Goal: Information Seeking & Learning: Learn about a topic

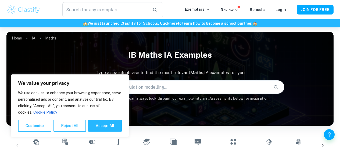
scroll to position [126, 0]
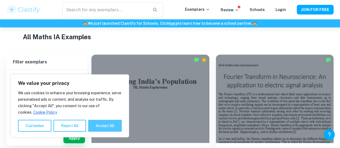
click at [101, 124] on button "Accept All" at bounding box center [105, 126] width 34 height 12
checkbox input "true"
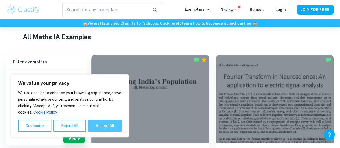
checkbox input "true"
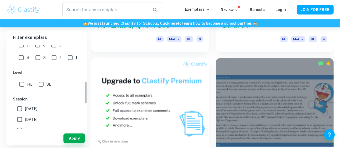
scroll to position [134, 0]
click at [22, 84] on input "HL" at bounding box center [21, 84] width 11 height 11
checkbox input "true"
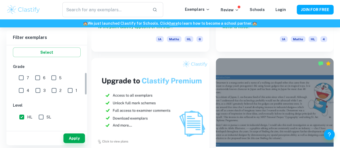
scroll to position [101, 0]
click at [41, 77] on input "6" at bounding box center [37, 78] width 11 height 11
checkbox input "true"
click at [56, 80] on input "5" at bounding box center [53, 78] width 11 height 11
checkbox input "true"
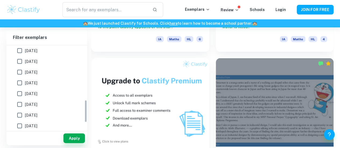
scroll to position [226, 0]
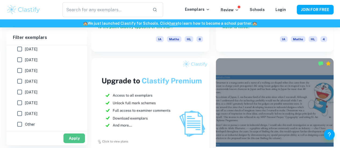
click at [74, 137] on button "Apply" at bounding box center [73, 138] width 21 height 10
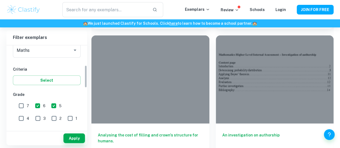
scroll to position [73, 0]
click at [23, 107] on input "7" at bounding box center [21, 106] width 11 height 11
checkbox input "true"
click at [81, 139] on button "Apply" at bounding box center [73, 138] width 21 height 10
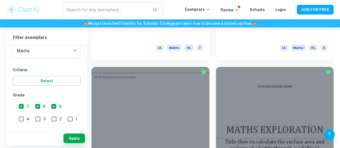
scroll to position [829, 0]
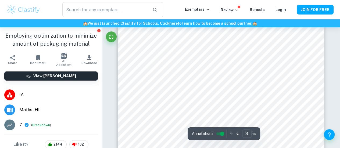
scroll to position [679, 0]
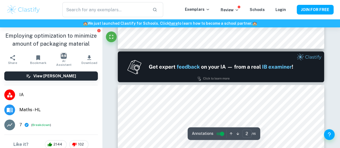
type input "1"
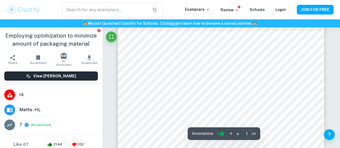
scroll to position [86, 0]
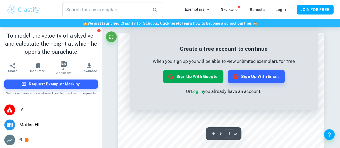
click at [208, 77] on button "Sign up with Google" at bounding box center [193, 76] width 60 height 13
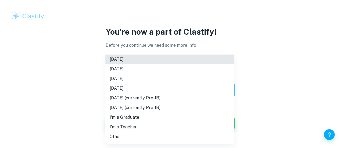
click at [168, 93] on body "We value your privacy We use cookies to enhance your browsing experience, serve…" at bounding box center [170, 74] width 340 height 148
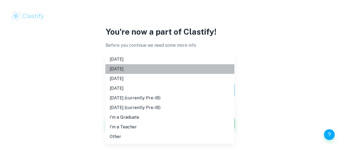
click at [156, 71] on li "November 2025" at bounding box center [169, 69] width 129 height 10
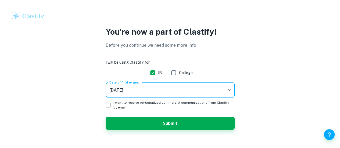
click at [136, 125] on button "Submit" at bounding box center [170, 123] width 129 height 13
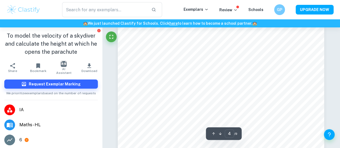
scroll to position [1021, 0]
type input "7"
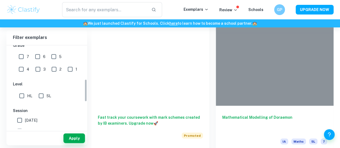
scroll to position [122, 0]
click at [21, 57] on input "7" at bounding box center [21, 57] width 11 height 11
checkbox input "true"
click at [41, 53] on input "6" at bounding box center [37, 57] width 11 height 11
checkbox input "true"
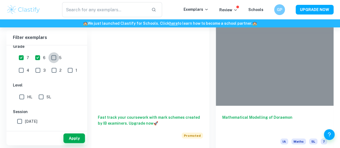
drag, startPoint x: 52, startPoint y: 56, endPoint x: 51, endPoint y: 77, distance: 21.0
click at [52, 56] on input "5" at bounding box center [53, 57] width 11 height 11
checkbox input "true"
click at [27, 99] on input "HL" at bounding box center [21, 97] width 11 height 11
checkbox input "true"
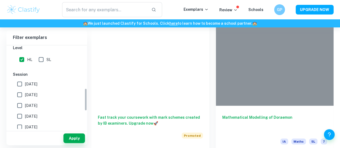
scroll to position [159, 0]
click at [30, 81] on span "[DATE]" at bounding box center [31, 84] width 12 height 6
click at [25, 80] on input "[DATE]" at bounding box center [19, 83] width 11 height 11
checkbox input "true"
click at [33, 92] on span "[DATE]" at bounding box center [31, 95] width 12 height 6
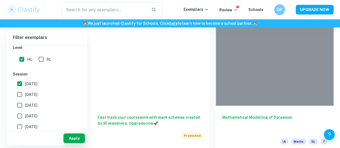
click at [28, 96] on span "[DATE]" at bounding box center [31, 95] width 12 height 6
click at [25, 96] on input "[DATE]" at bounding box center [19, 94] width 11 height 11
checkbox input "true"
click at [71, 136] on button "Apply" at bounding box center [73, 138] width 21 height 10
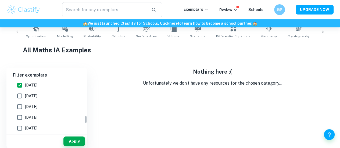
scroll to position [206, 0]
click at [32, 106] on span "[DATE]" at bounding box center [31, 106] width 12 height 6
click at [25, 106] on input "[DATE]" at bounding box center [19, 106] width 11 height 11
checkbox input "true"
click at [37, 94] on span "[DATE]" at bounding box center [31, 96] width 12 height 6
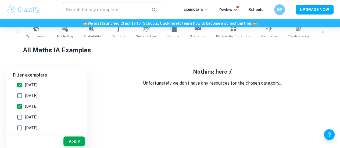
click at [25, 94] on input "[DATE]" at bounding box center [19, 95] width 11 height 11
checkbox input "true"
click at [72, 139] on button "Apply" at bounding box center [73, 141] width 21 height 10
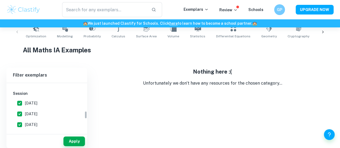
scroll to position [178, 0]
click at [43, 104] on label "[DATE]" at bounding box center [45, 102] width 62 height 11
click at [25, 104] on input "[DATE]" at bounding box center [19, 102] width 11 height 11
checkbox input "false"
click at [37, 114] on span "[DATE]" at bounding box center [31, 114] width 12 height 6
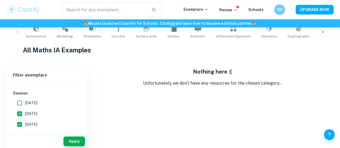
click at [25, 114] on input "[DATE]" at bounding box center [19, 113] width 11 height 11
checkbox input "false"
click at [38, 119] on label "[DATE]" at bounding box center [45, 124] width 62 height 11
click at [25, 119] on input "[DATE]" at bounding box center [19, 124] width 11 height 11
checkbox input "false"
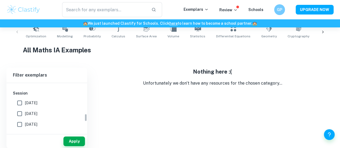
scroll to position [220, 0]
click at [35, 95] on label "[DATE]" at bounding box center [45, 92] width 62 height 11
click at [25, 95] on input "[DATE]" at bounding box center [19, 92] width 11 height 11
checkbox input "false"
click at [75, 140] on button "Apply" at bounding box center [73, 141] width 21 height 10
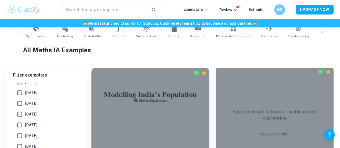
scroll to position [200, 0]
